Goal: Book appointment/travel/reservation

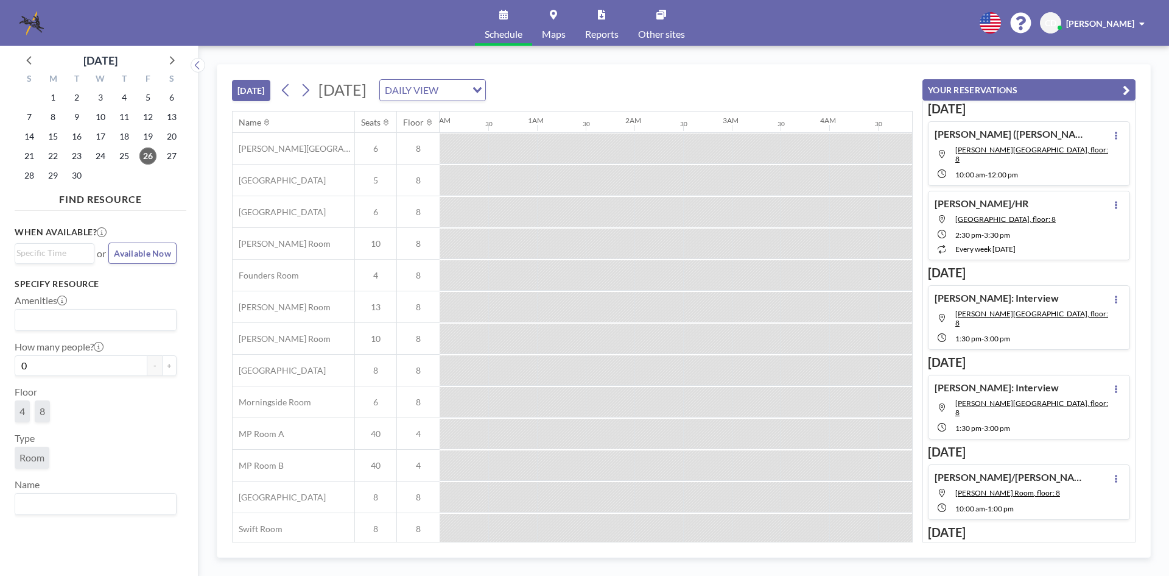
scroll to position [0, 731]
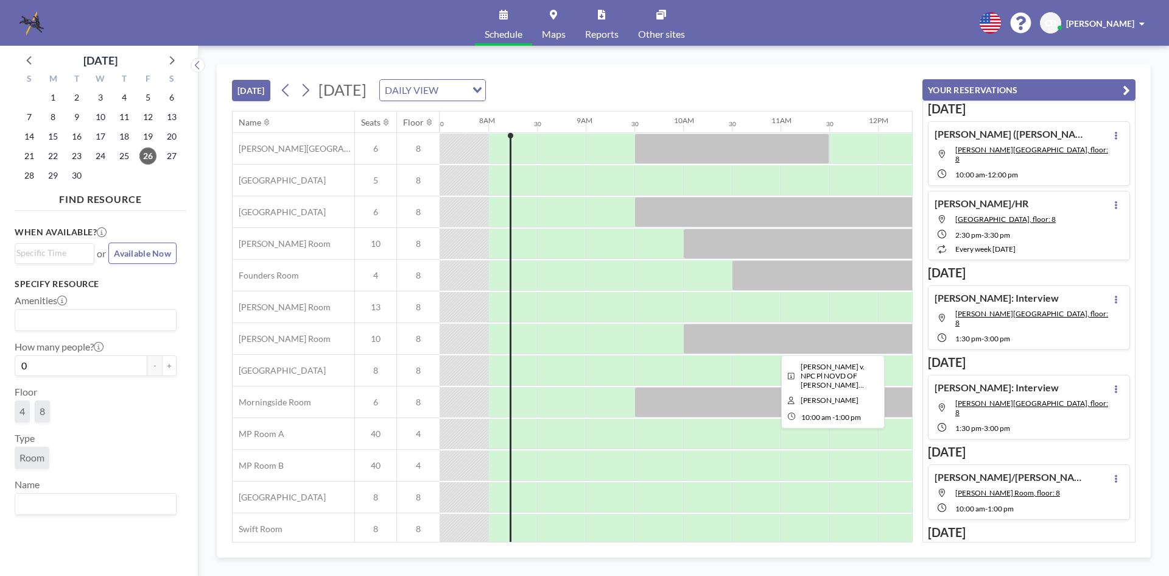
click at [742, 347] on div at bounding box center [829, 338] width 292 height 30
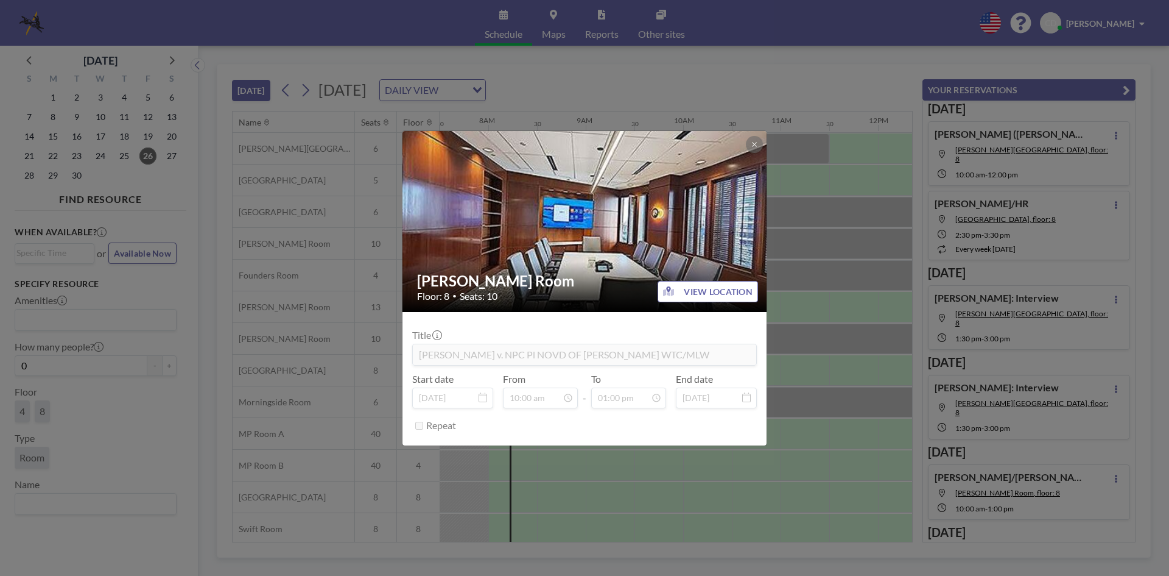
click at [785, 317] on div "[PERSON_NAME] Room Floor: 8 • Seats: 10 VIEW LOCATION Title [PERSON_NAME] v. NP…" at bounding box center [584, 288] width 1169 height 576
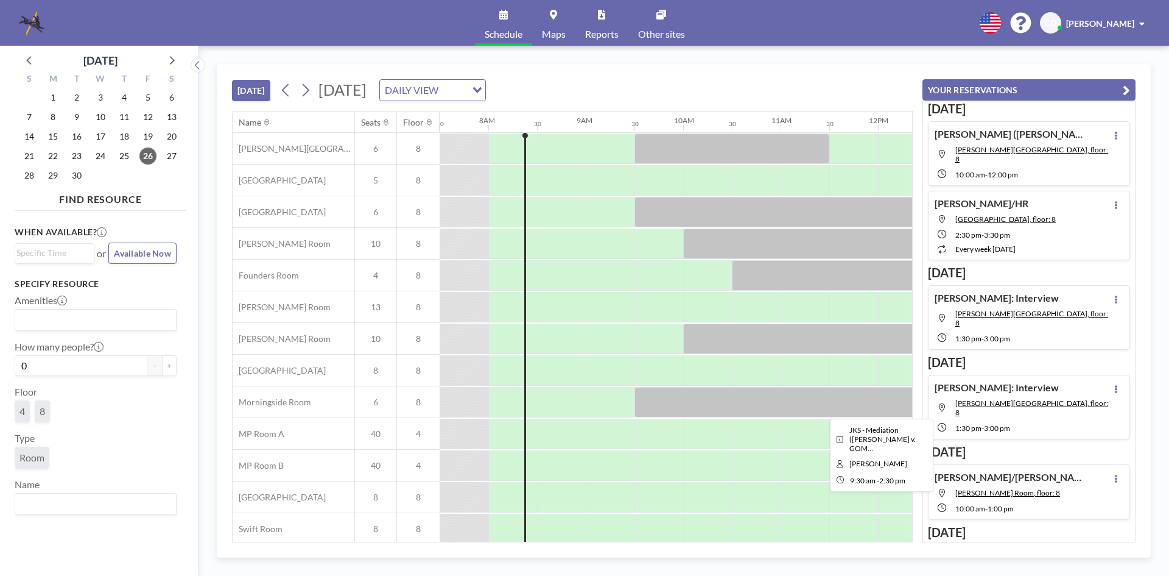
click at [714, 409] on div at bounding box center [878, 402] width 487 height 30
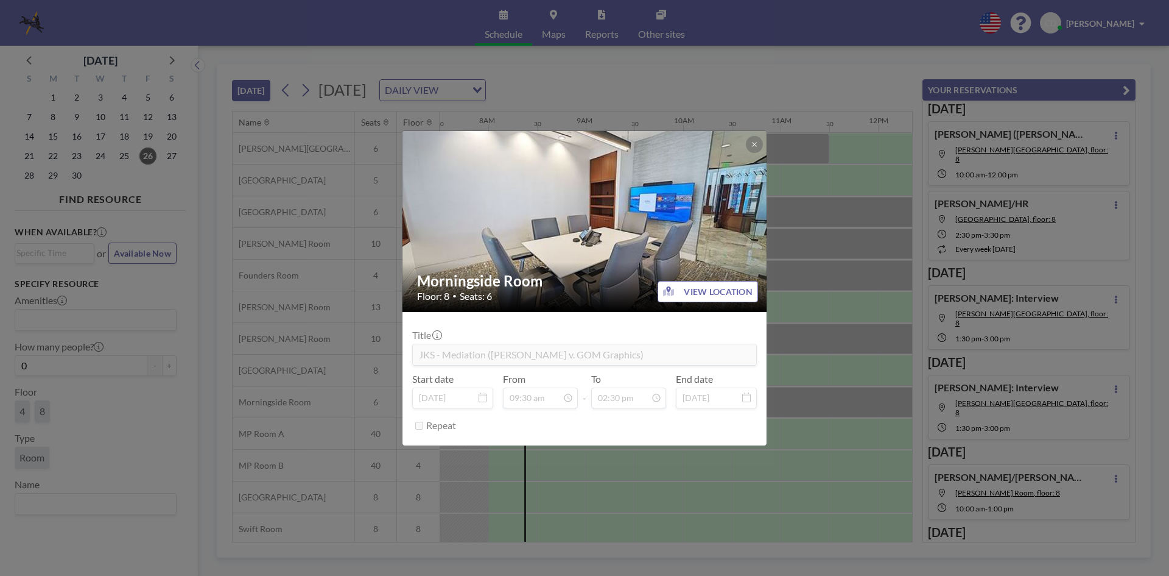
click at [764, 344] on form "Title JKS - Mediation ([PERSON_NAME] v. GOM Graphics) Start date [DATE] From 09…" at bounding box center [585, 378] width 364 height 133
click at [811, 329] on div "Morningside Room Floor: 8 • Seats: 6 VIEW LOCATION Title JKS - Mediation ([PERS…" at bounding box center [584, 288] width 1169 height 576
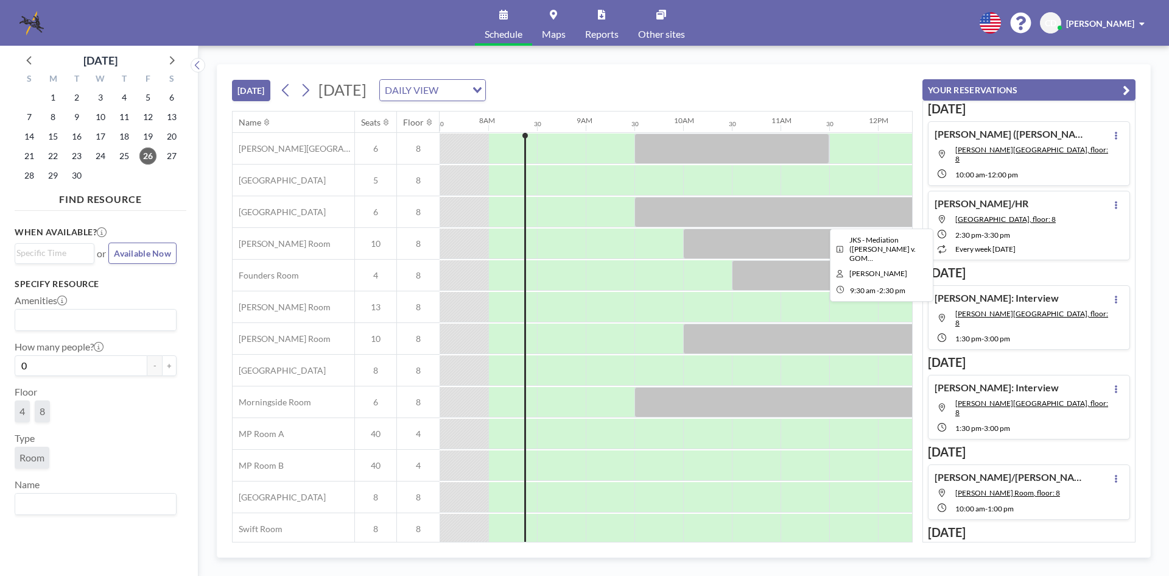
click at [780, 215] on div at bounding box center [878, 212] width 487 height 30
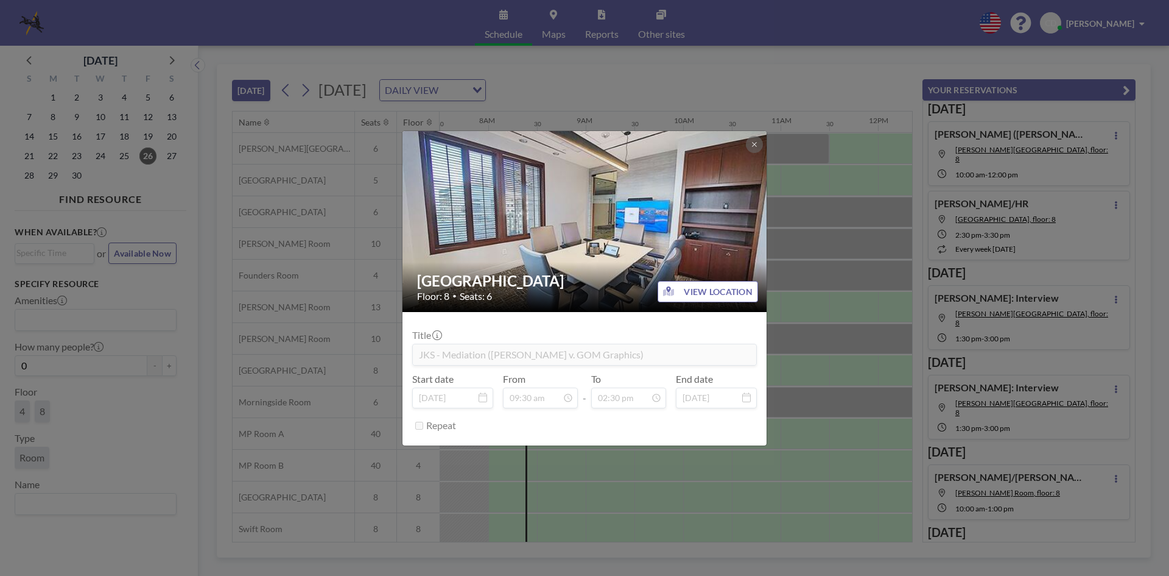
click at [821, 244] on div "Buckhead Room Floor: 8 • Seats: 6 VIEW LOCATION Title JKS - Mediation ([PERSON_…" at bounding box center [584, 288] width 1169 height 576
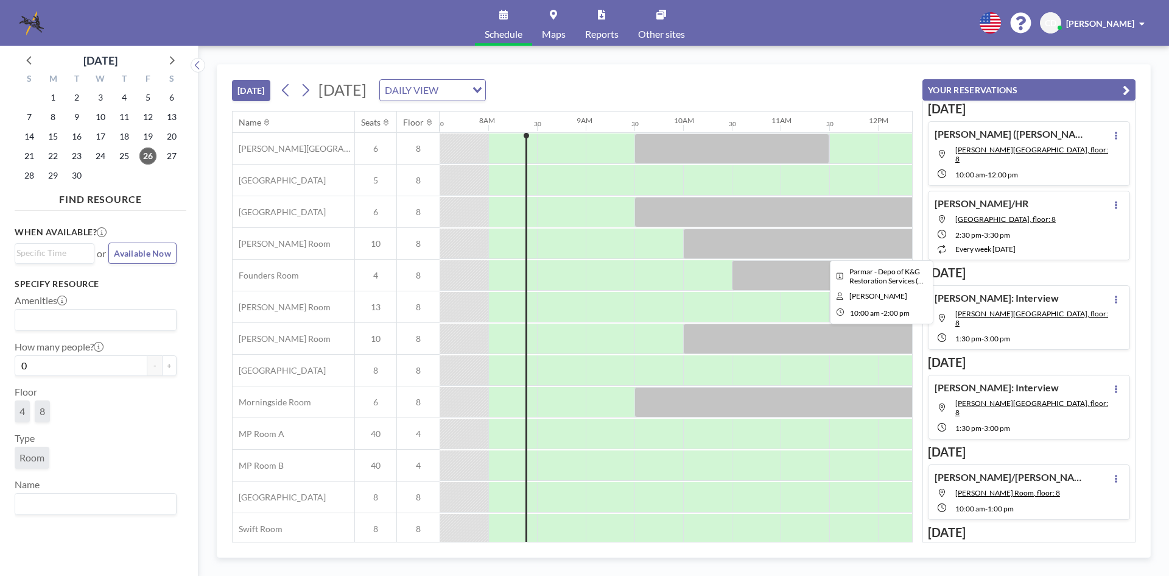
click at [821, 244] on div at bounding box center [878, 243] width 390 height 30
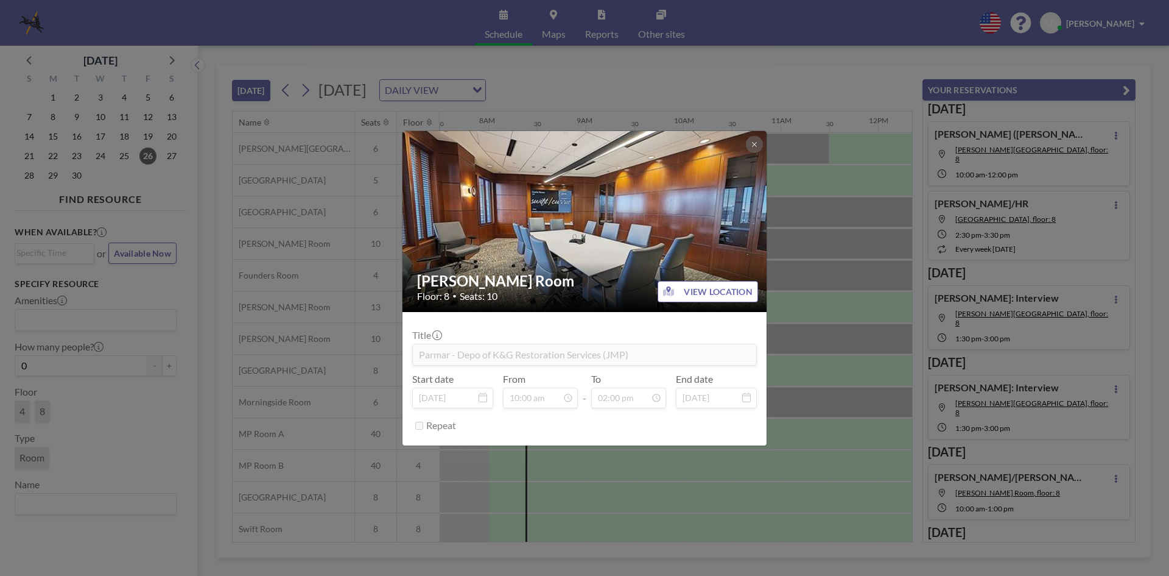
click at [816, 273] on div "[PERSON_NAME] Room Floor: 8 • Seats: 10 VIEW LOCATION Title Parmar - Depo of K&…" at bounding box center [584, 288] width 1169 height 576
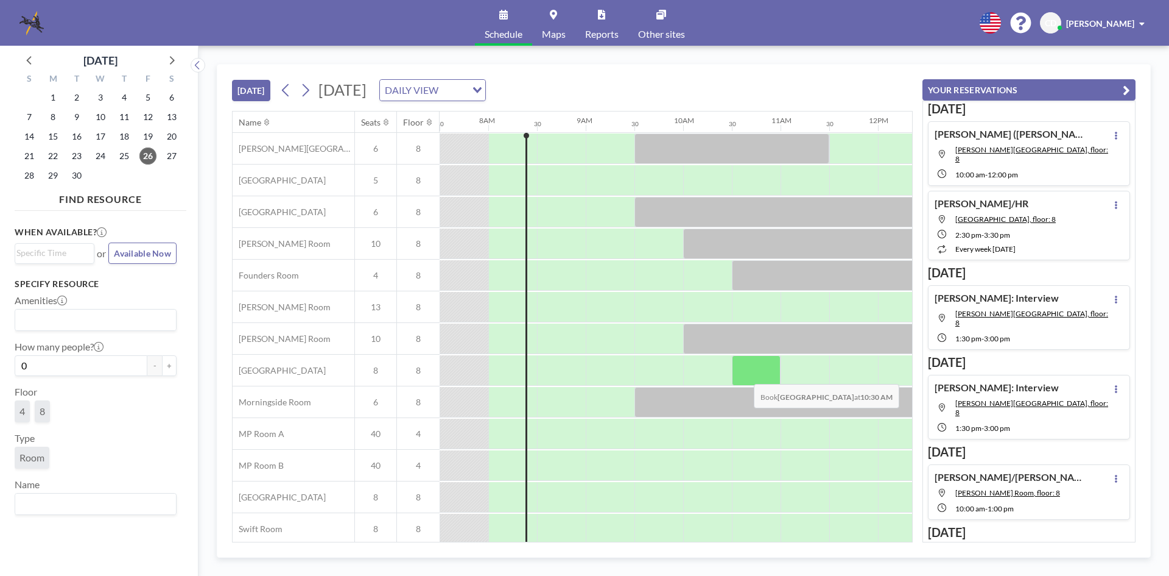
scroll to position [41, 731]
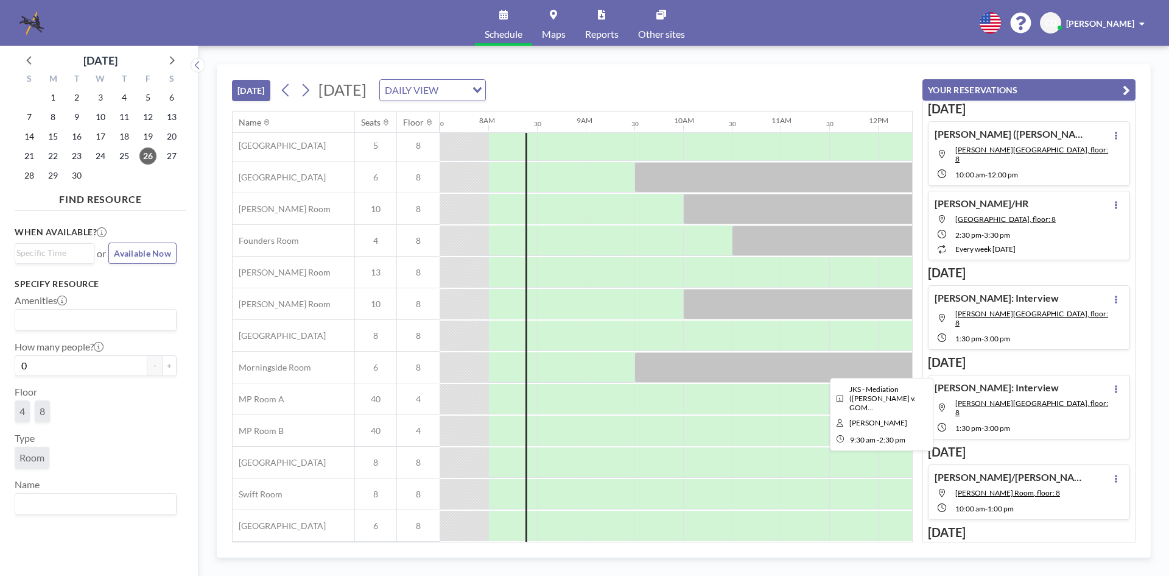
click at [739, 358] on div at bounding box center [878, 367] width 487 height 30
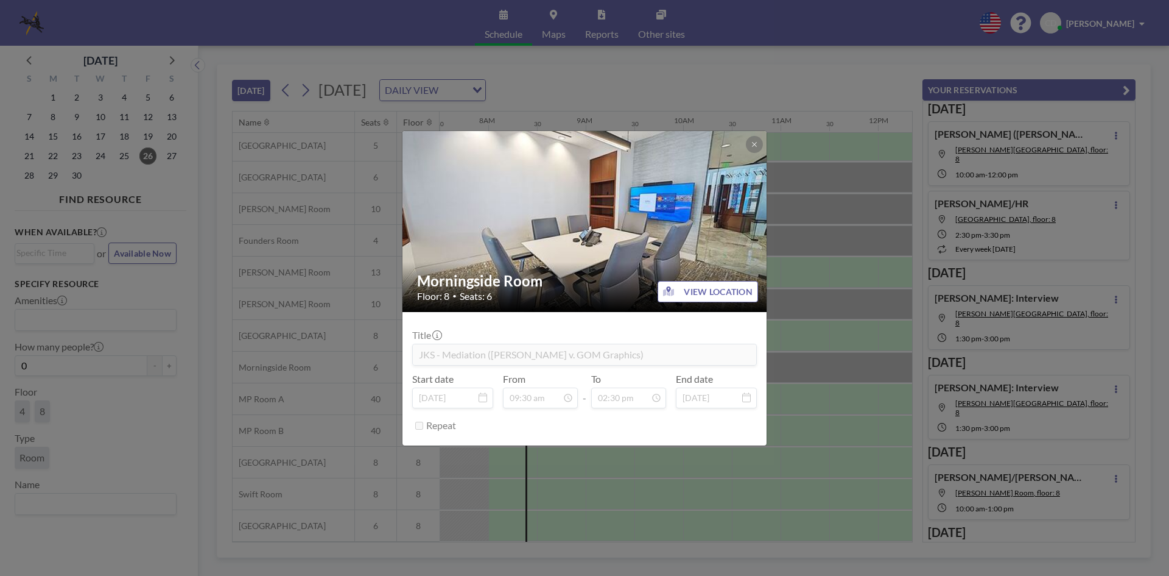
click at [799, 360] on div "Morningside Room Floor: 8 • Seats: 6 VIEW LOCATION Title JKS - Mediation ([PERS…" at bounding box center [584, 288] width 1169 height 576
